Goal: Task Accomplishment & Management: Complete application form

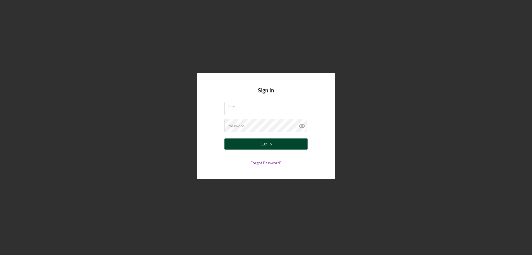
type input "[PERSON_NAME][EMAIL_ADDRESS][PERSON_NAME][DOMAIN_NAME]"
click at [268, 140] on div "Sign In" at bounding box center [265, 143] width 11 height 11
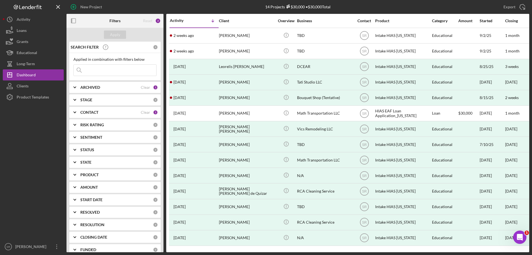
click at [94, 85] on b "ARCHIVED" at bounding box center [90, 87] width 20 height 4
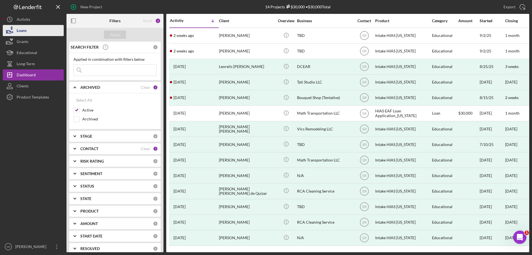
click at [19, 31] on div "Loans" at bounding box center [22, 31] width 10 height 12
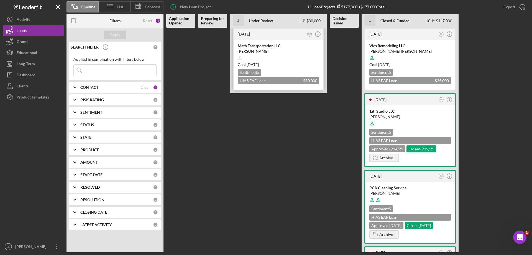
click at [293, 62] on div "Goal [DATE]" at bounding box center [278, 65] width 81 height 6
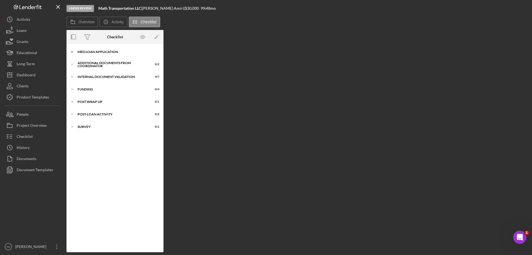
click at [97, 52] on div "MED Loan Application" at bounding box center [117, 51] width 79 height 3
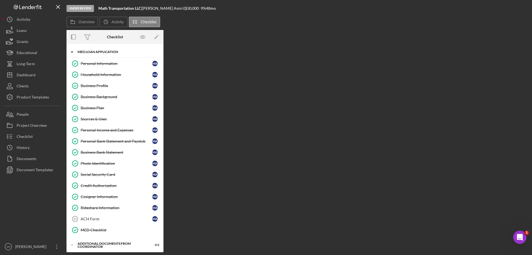
click at [97, 52] on div "MED Loan Application" at bounding box center [117, 51] width 79 height 3
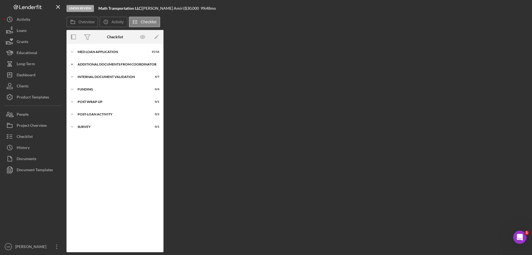
click at [89, 68] on div "Icon/Expander Additional Documents from Coordinator 0 / 2" at bounding box center [114, 64] width 97 height 11
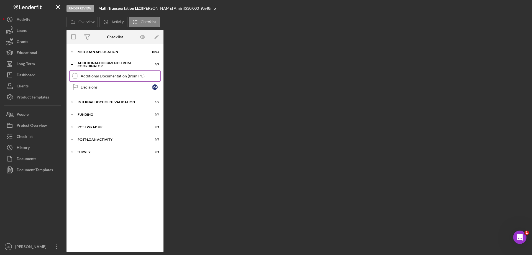
click at [127, 80] on link "Additional Documentation (from PC) Additional Documentation (from PC)" at bounding box center [114, 75] width 91 height 11
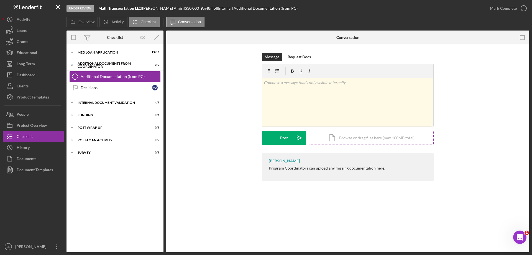
click at [336, 139] on div "Icon/Document Browse or drag files here (max 100MB total) Tap to choose files o…" at bounding box center [371, 138] width 125 height 14
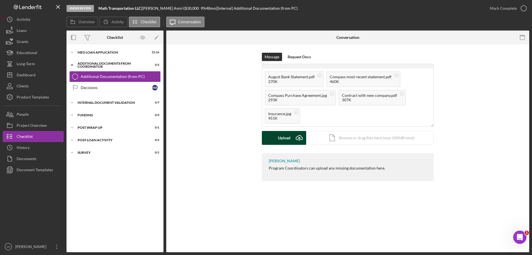
click at [288, 140] on div "Upload" at bounding box center [284, 138] width 12 height 14
